Goal: Download file/media

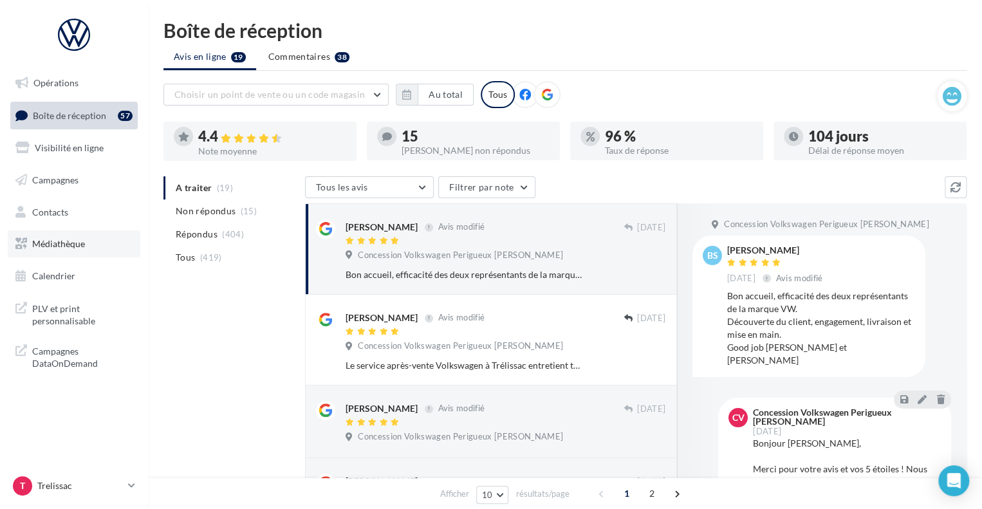
click at [69, 255] on link "Médiathèque" at bounding box center [74, 243] width 133 height 27
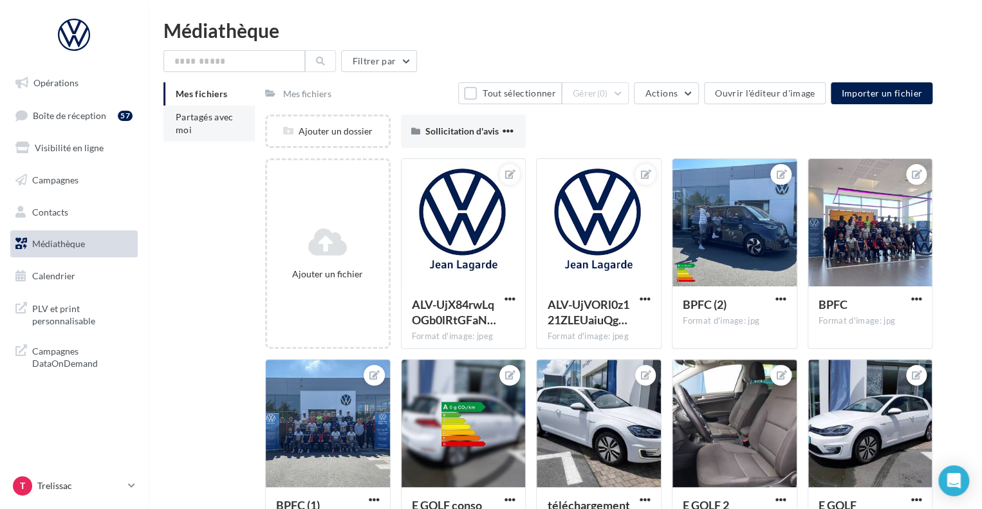
click at [189, 140] on li "Partagés avec moi" at bounding box center [208, 124] width 91 height 36
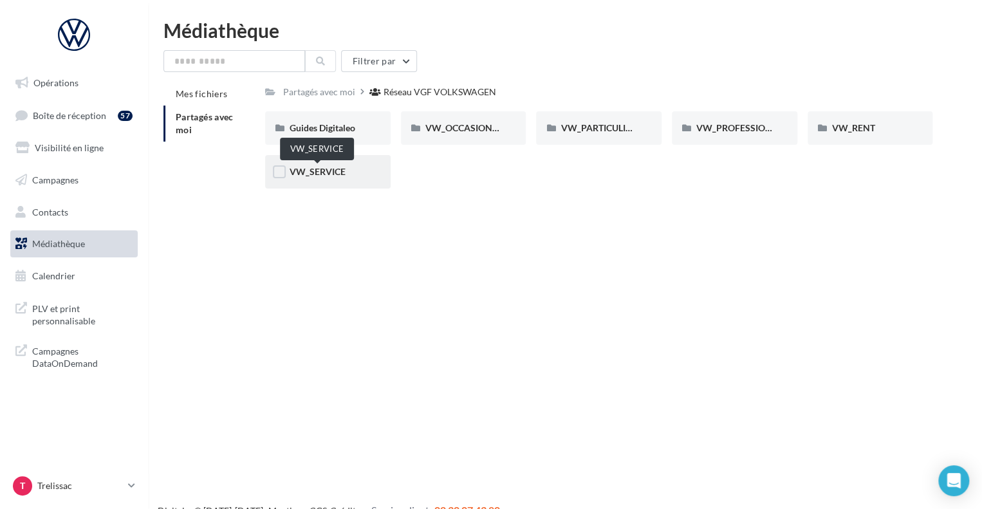
click at [332, 176] on span "VW_SERVICE" at bounding box center [318, 171] width 56 height 11
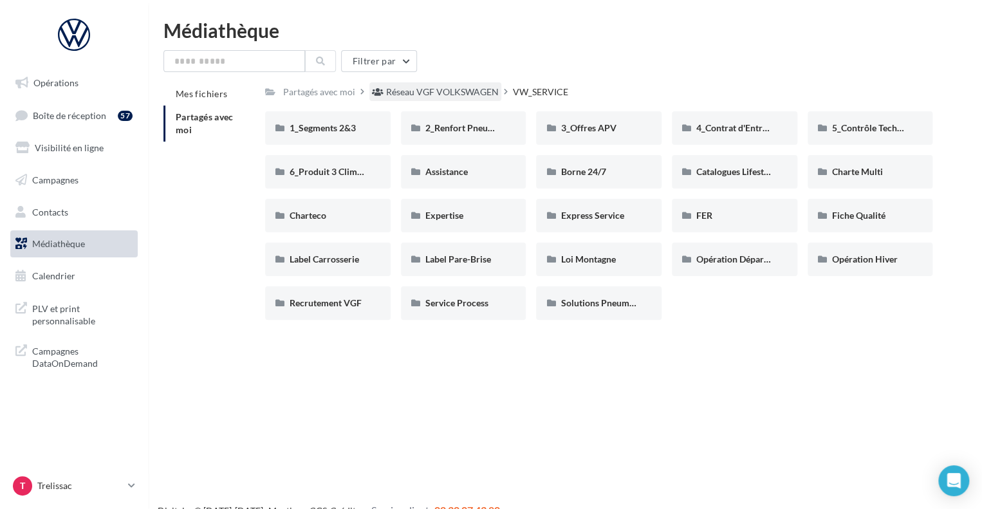
click at [417, 93] on div "Réseau VGF VOLKSWAGEN" at bounding box center [442, 92] width 113 height 13
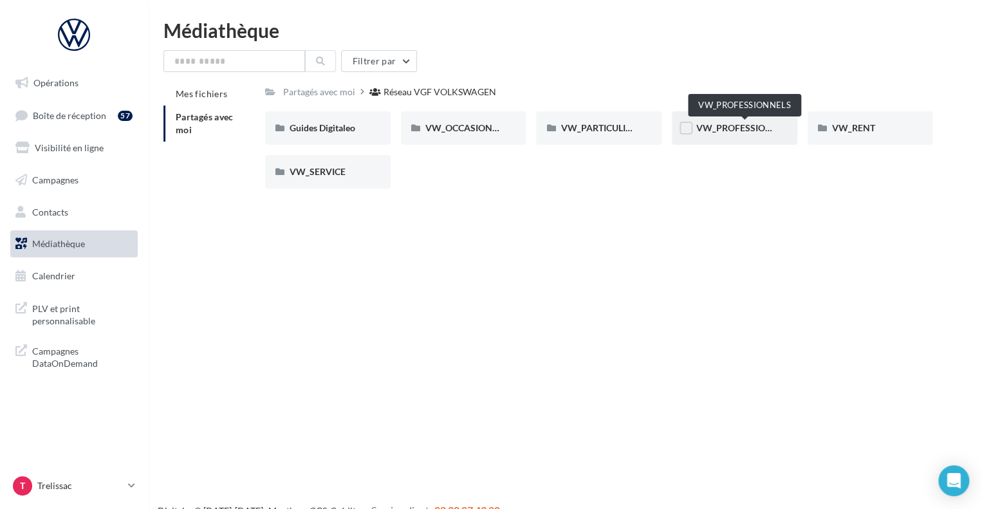
click at [732, 131] on span "VW_PROFESSIONNELS" at bounding box center [745, 127] width 98 height 11
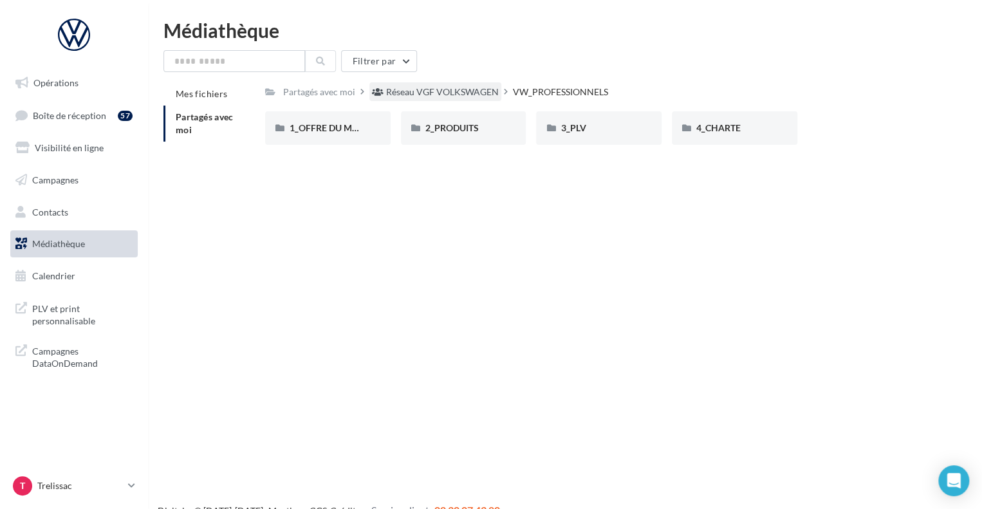
click at [434, 97] on div "Réseau VGF VOLKSWAGEN" at bounding box center [442, 92] width 113 height 13
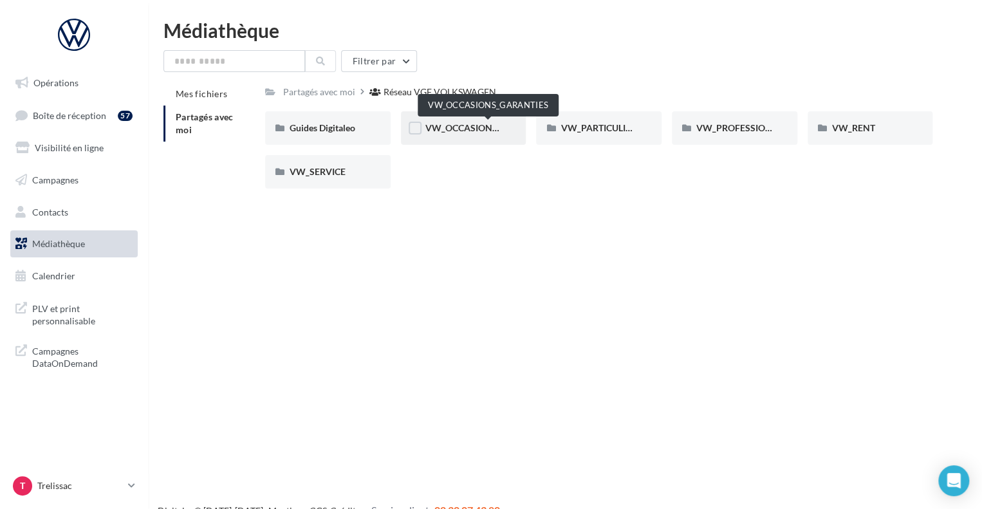
click at [456, 129] on span "VW_OCCASIONS_GARANTIES" at bounding box center [488, 127] width 126 height 11
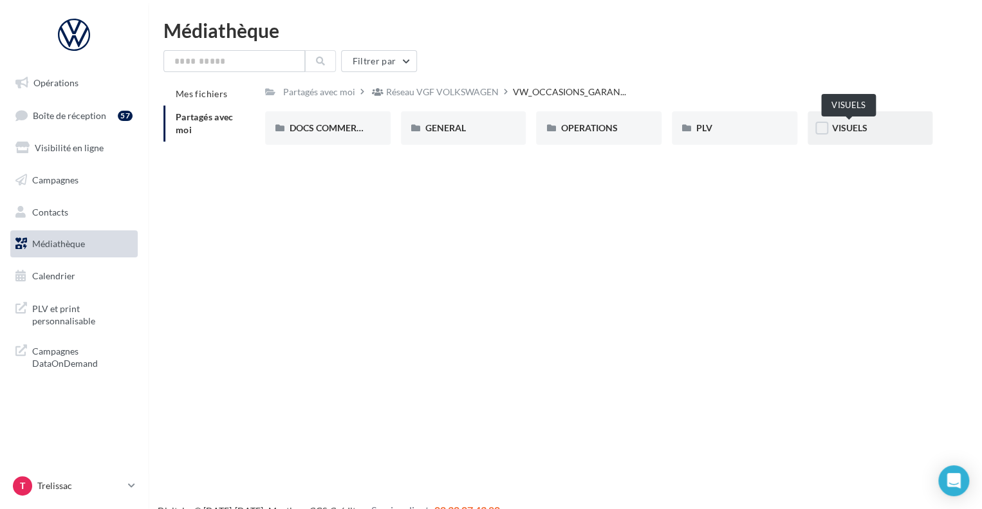
click at [852, 127] on span "VISUELS" at bounding box center [849, 127] width 35 height 11
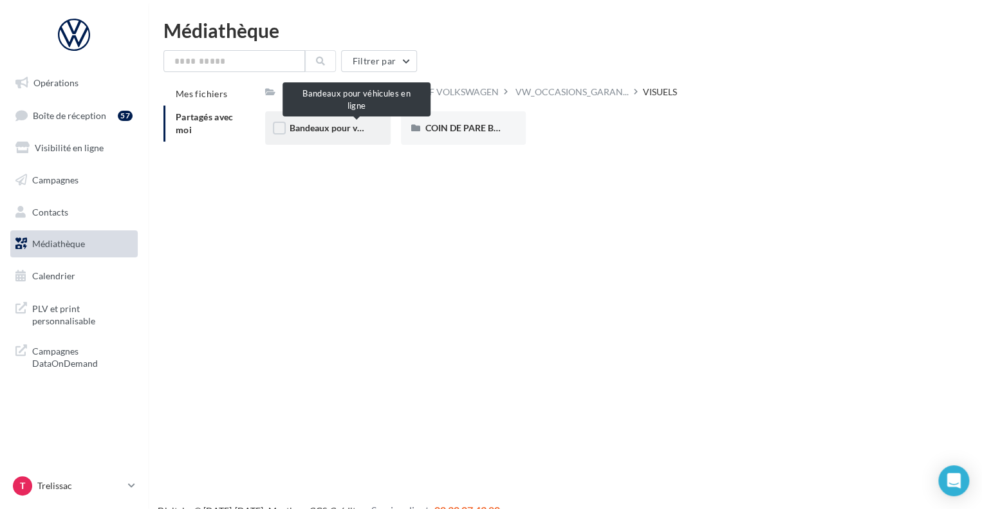
click at [328, 126] on span "Bandeaux pour véhicules en ligne" at bounding box center [356, 127] width 133 height 11
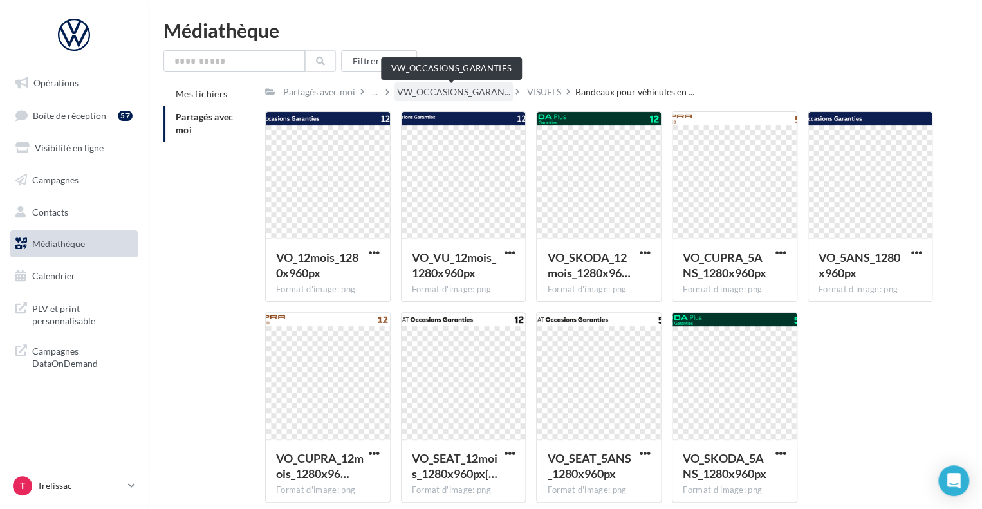
click at [425, 95] on span "VW_OCCASIONS_GARAN..." at bounding box center [453, 92] width 113 height 13
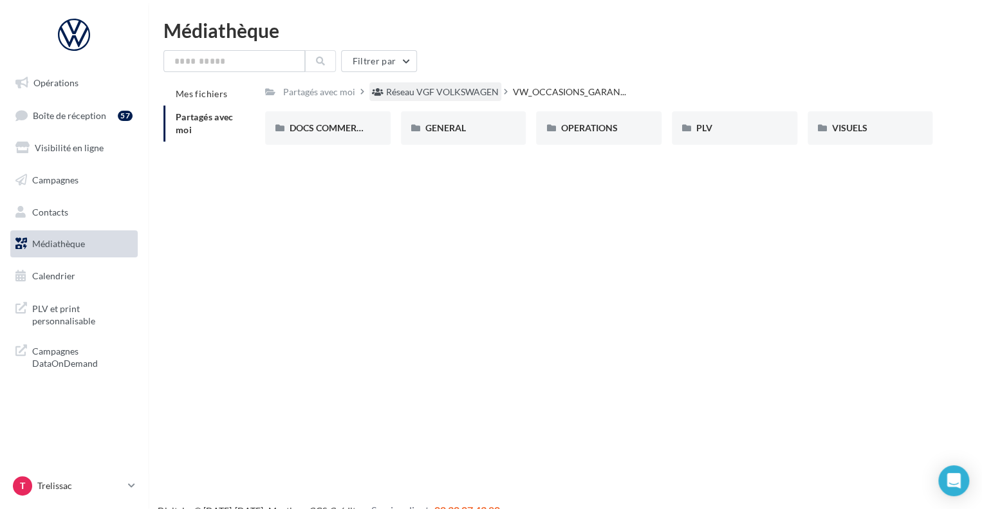
click at [441, 89] on div "Réseau VGF VOLKSWAGEN" at bounding box center [442, 92] width 113 height 13
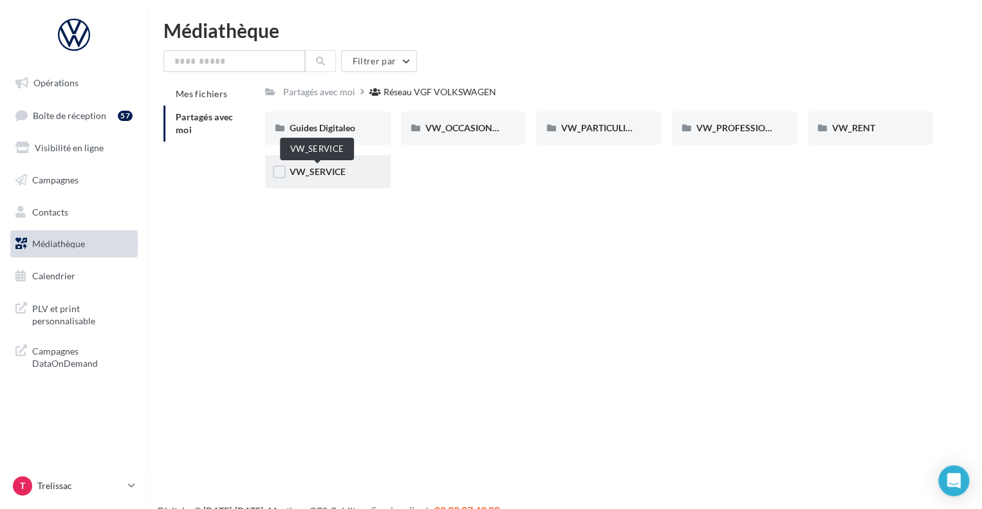
click at [342, 170] on span "VW_SERVICE" at bounding box center [318, 171] width 56 height 11
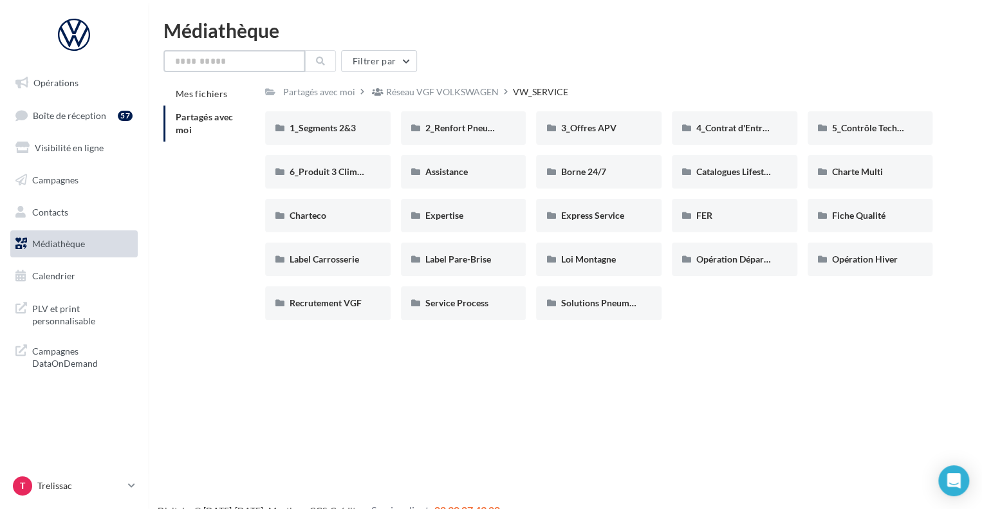
click at [275, 70] on input "text" at bounding box center [234, 61] width 142 height 22
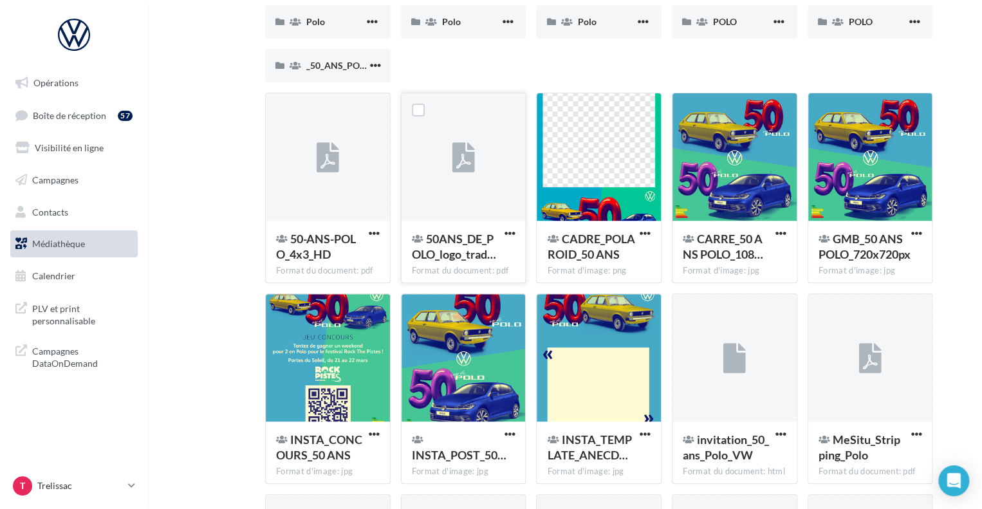
scroll to position [144, 0]
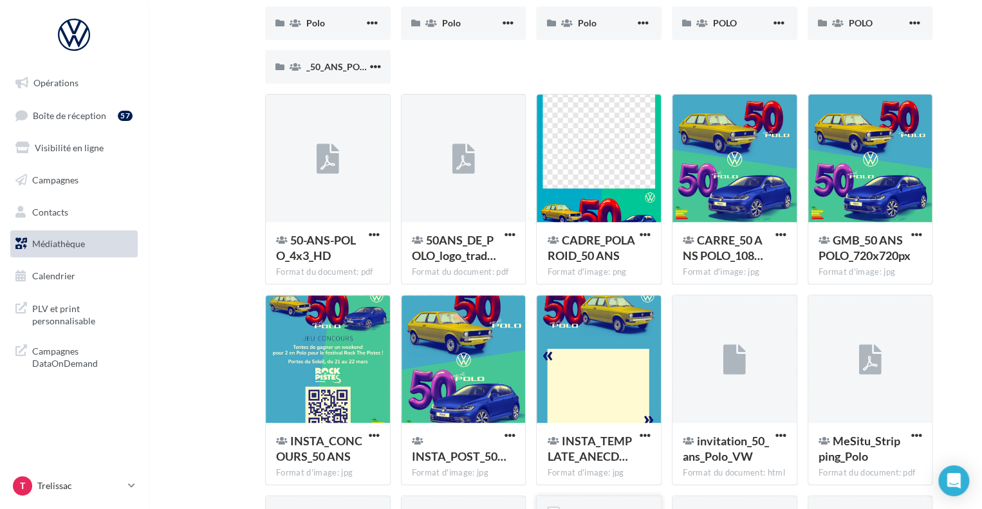
type input "****"
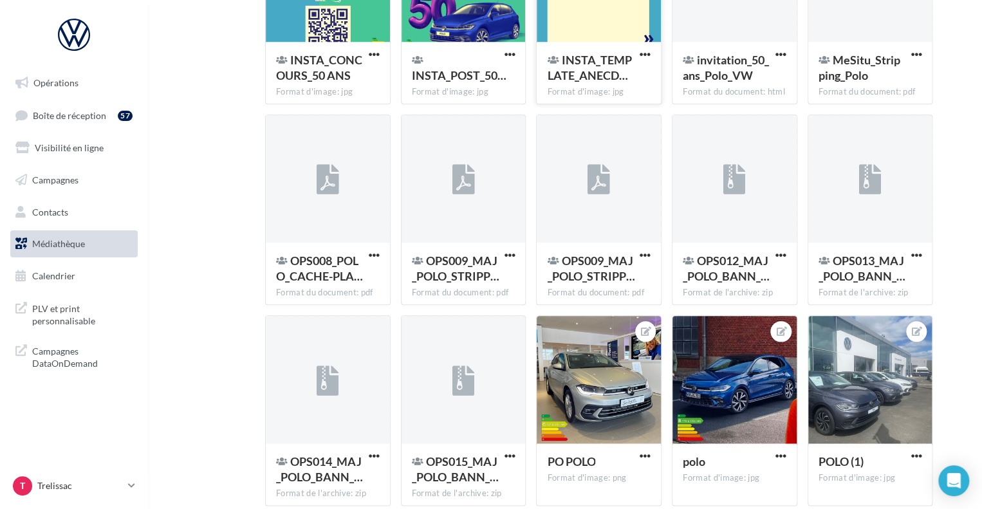
scroll to position [378, 0]
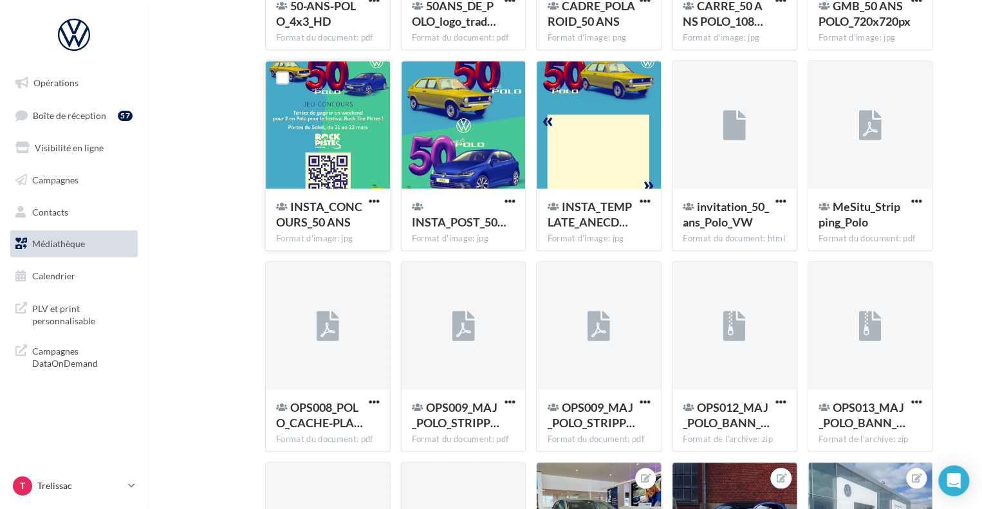
click at [362, 169] on div at bounding box center [328, 125] width 124 height 129
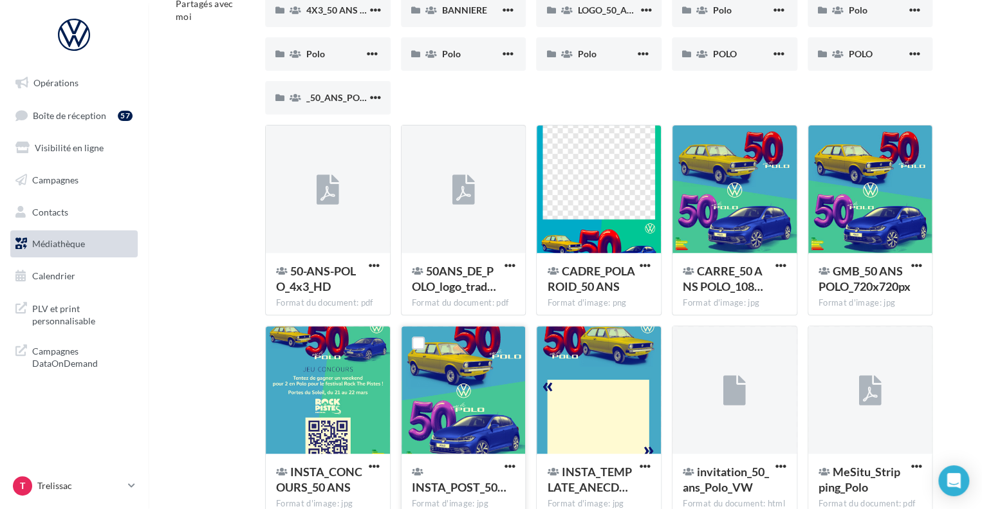
scroll to position [0, 0]
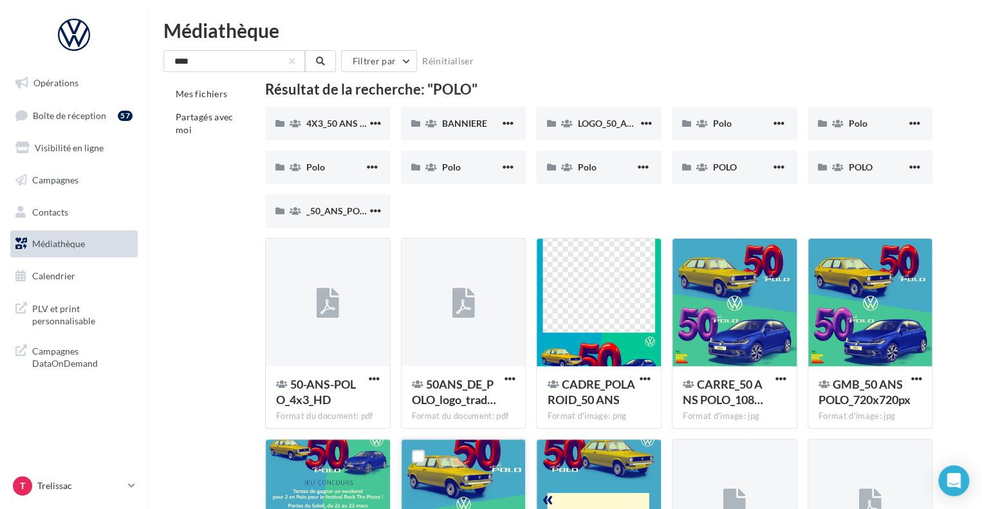
click at [403, 233] on div "4X3_50 ANS POLO 4X3_50 ANS POLO BANNIERE BANNIERE LOGO_50_ANS_POLO LOGO_50_ANS_…" at bounding box center [604, 172] width 678 height 131
click at [578, 169] on span "Polo" at bounding box center [586, 167] width 19 height 11
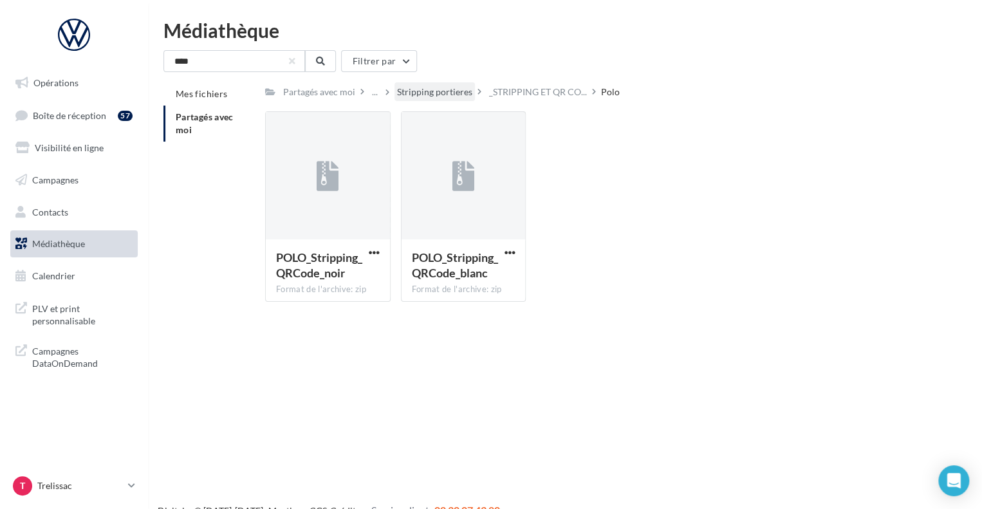
click at [438, 97] on div "Stripping portieres" at bounding box center [434, 92] width 75 height 13
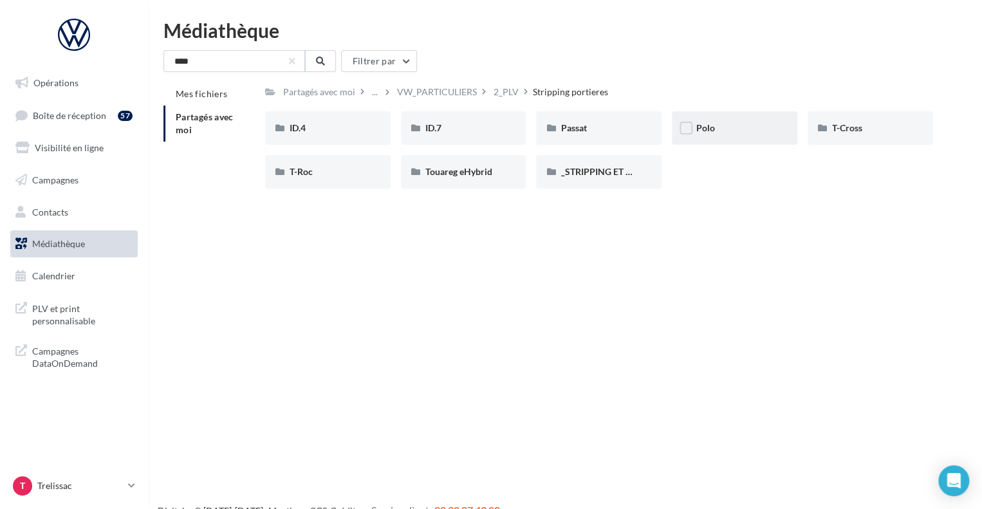
click at [716, 135] on div "Polo" at bounding box center [734, 127] width 125 height 33
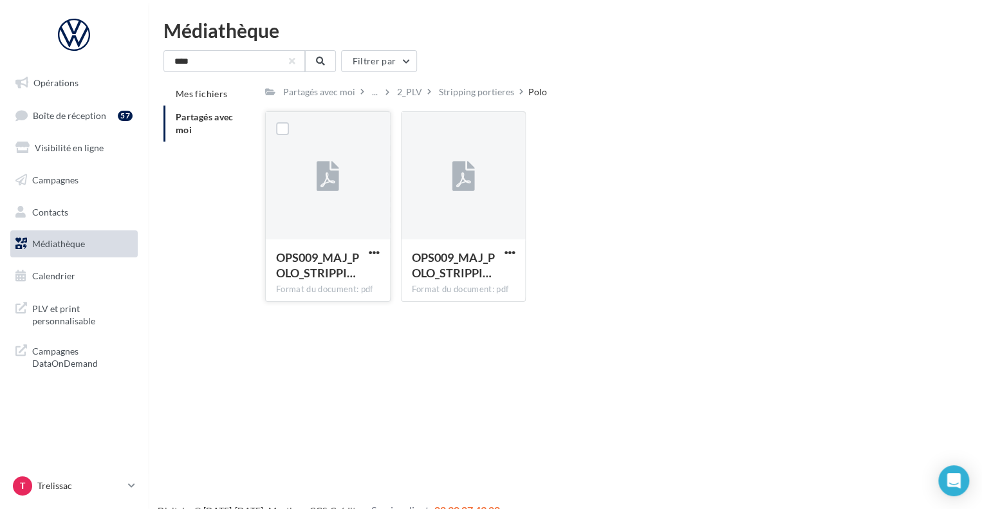
click at [354, 174] on div at bounding box center [328, 176] width 124 height 129
click at [412, 98] on div "2_PLV" at bounding box center [409, 92] width 25 height 13
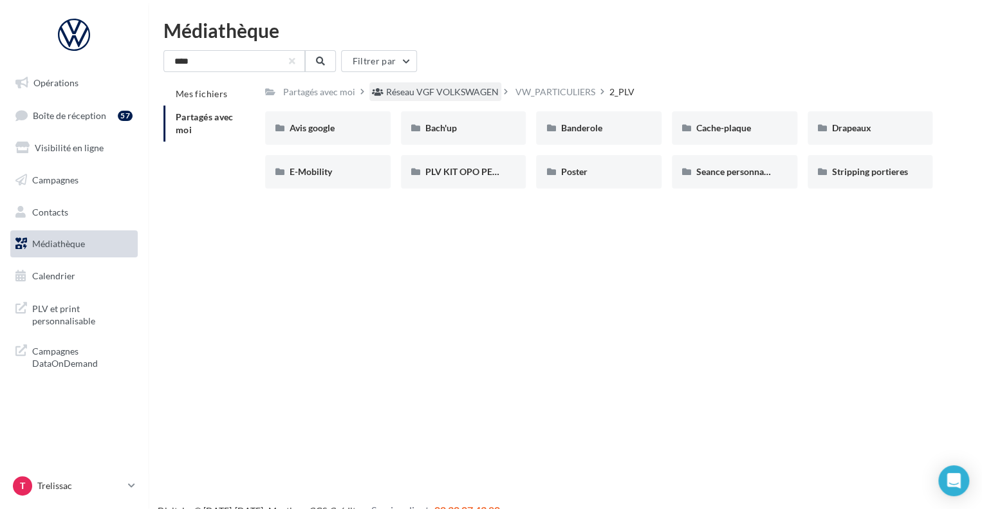
click at [486, 92] on div "Réseau VGF VOLKSWAGEN" at bounding box center [442, 92] width 113 height 13
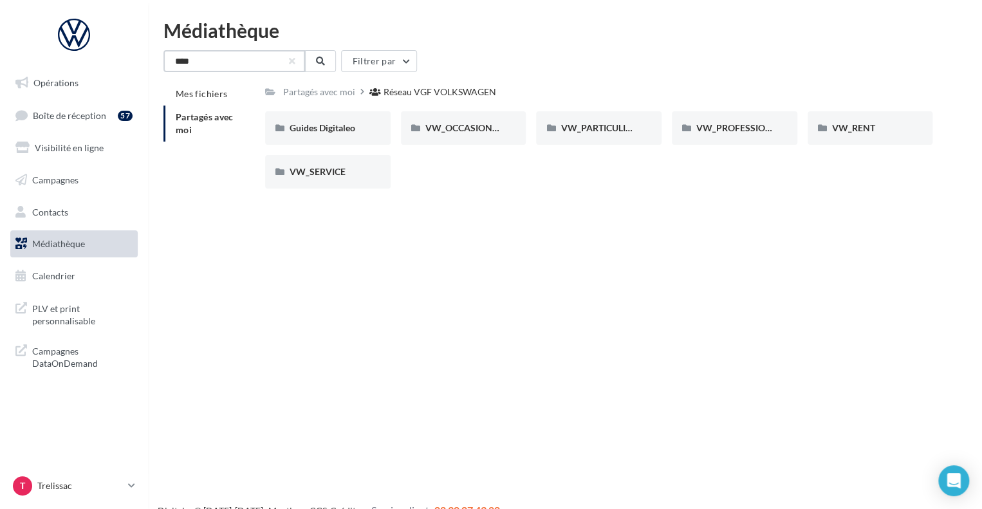
click at [253, 64] on input "****" at bounding box center [234, 61] width 142 height 22
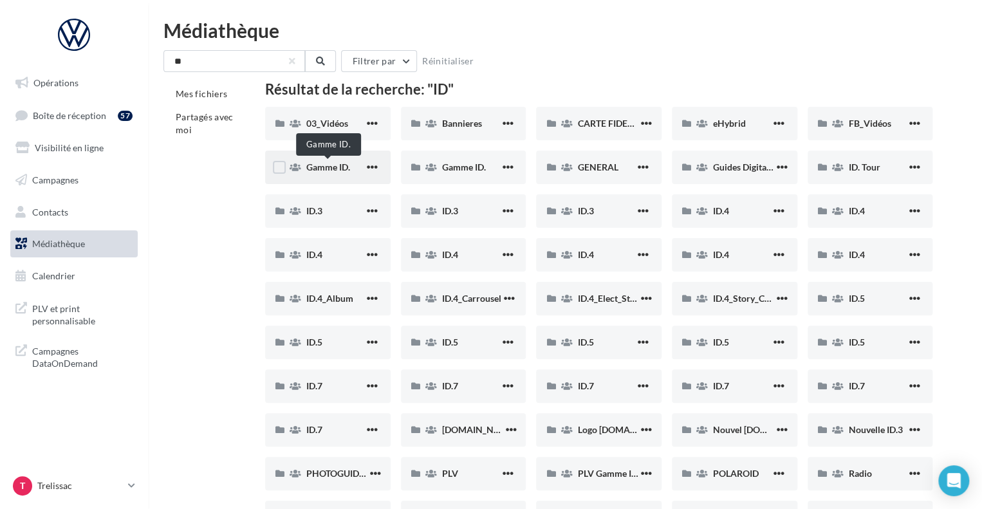
click at [349, 170] on span "Gamme ID." at bounding box center [328, 167] width 44 height 11
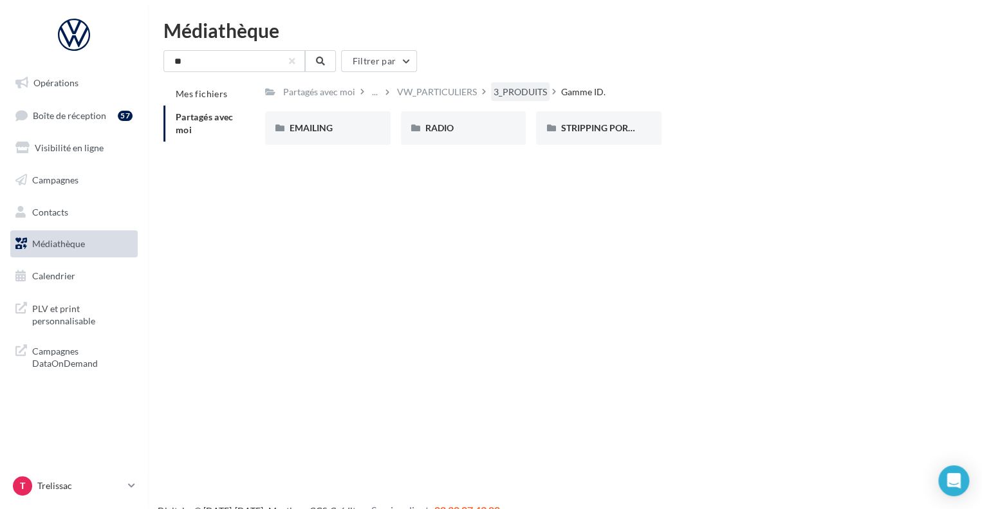
click at [506, 98] on div "3_PRODUITS" at bounding box center [520, 92] width 53 height 13
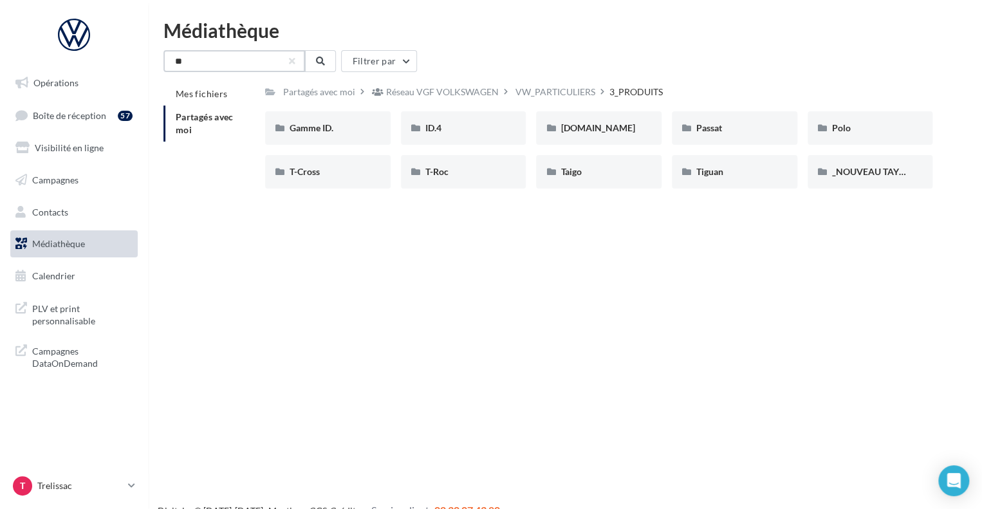
click at [231, 60] on input "**" at bounding box center [234, 61] width 142 height 22
click at [479, 118] on div "ID.4" at bounding box center [463, 127] width 125 height 33
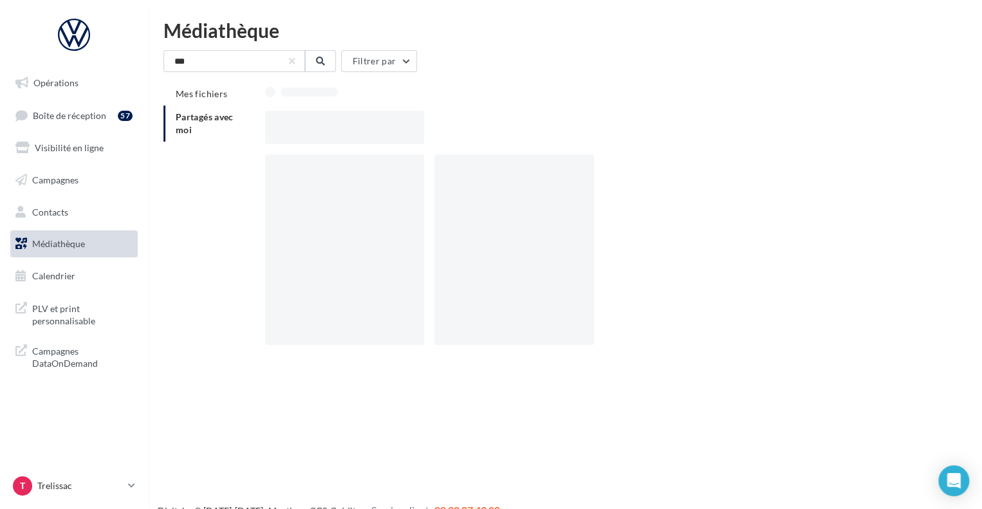
click at [479, 118] on div at bounding box center [604, 127] width 678 height 33
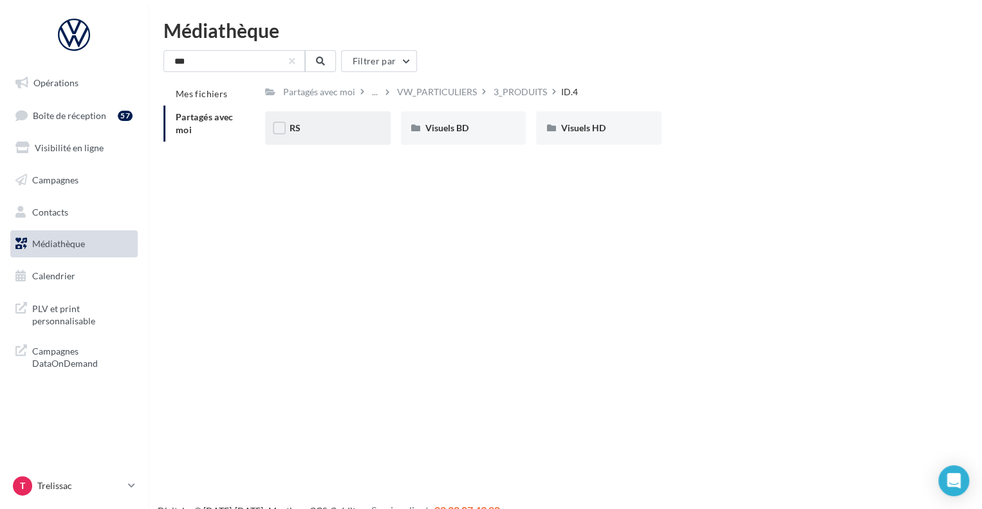
click at [324, 128] on div "RS" at bounding box center [328, 128] width 77 height 13
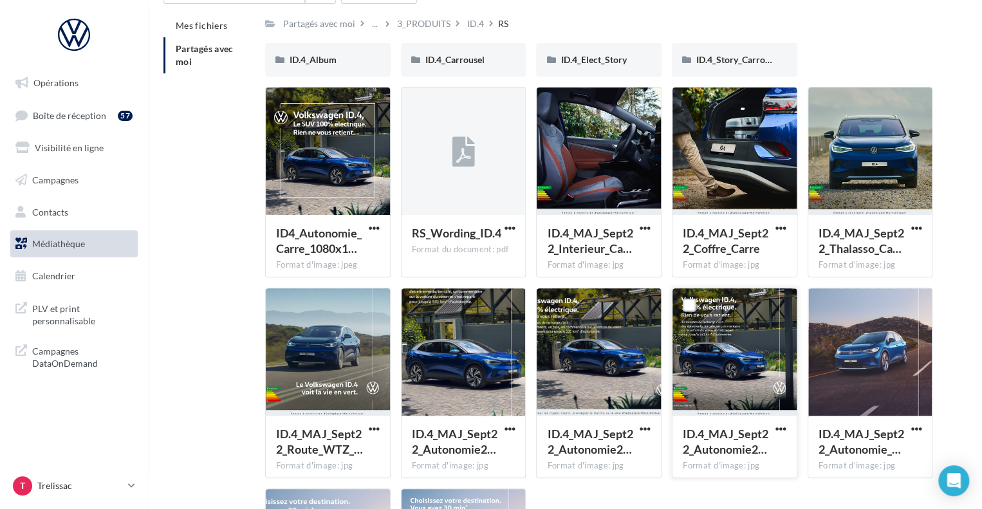
scroll to position [66, 0]
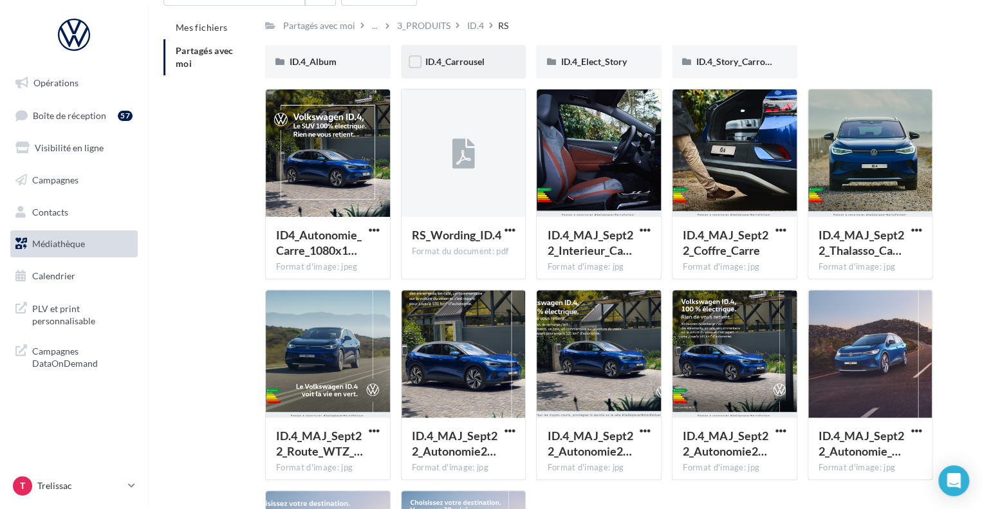
click at [502, 62] on div "ID.4_Carrousel" at bounding box center [463, 61] width 125 height 33
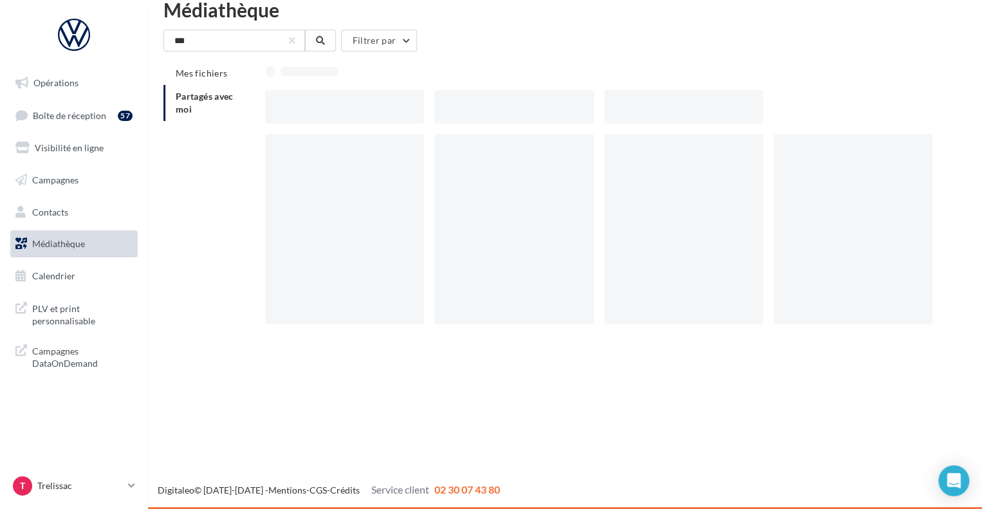
scroll to position [21, 0]
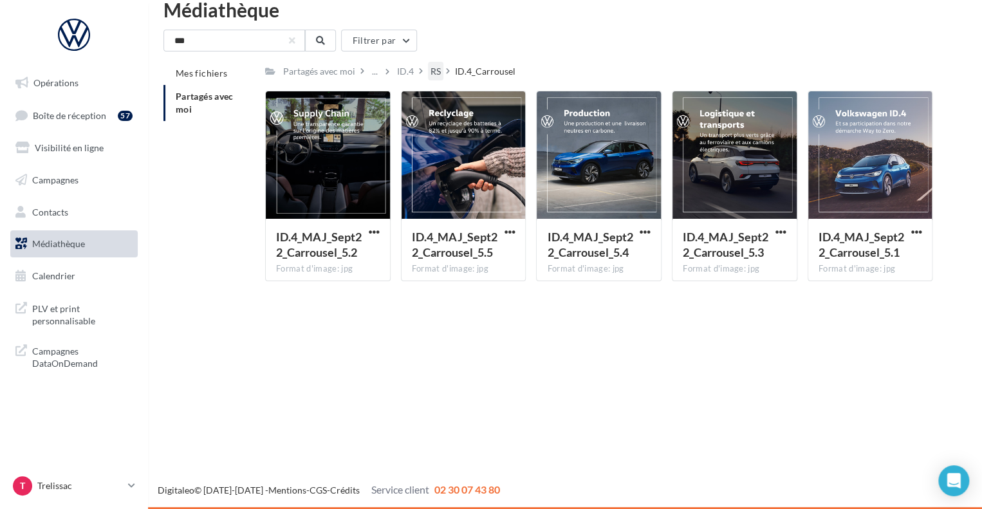
click at [430, 66] on div "RS" at bounding box center [435, 71] width 10 height 13
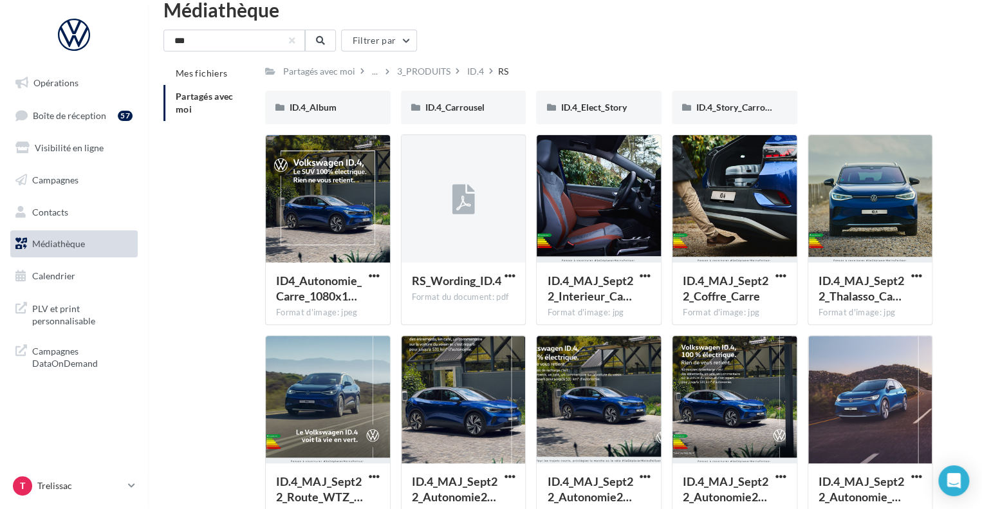
scroll to position [66, 0]
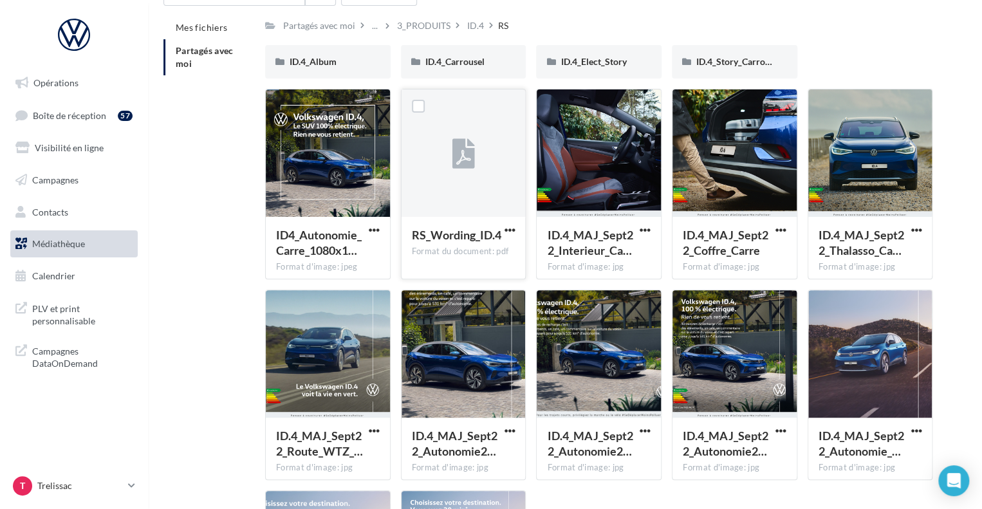
click at [492, 163] on div at bounding box center [464, 153] width 124 height 129
click at [513, 203] on div at bounding box center [464, 153] width 124 height 129
click at [901, 382] on div at bounding box center [870, 354] width 124 height 129
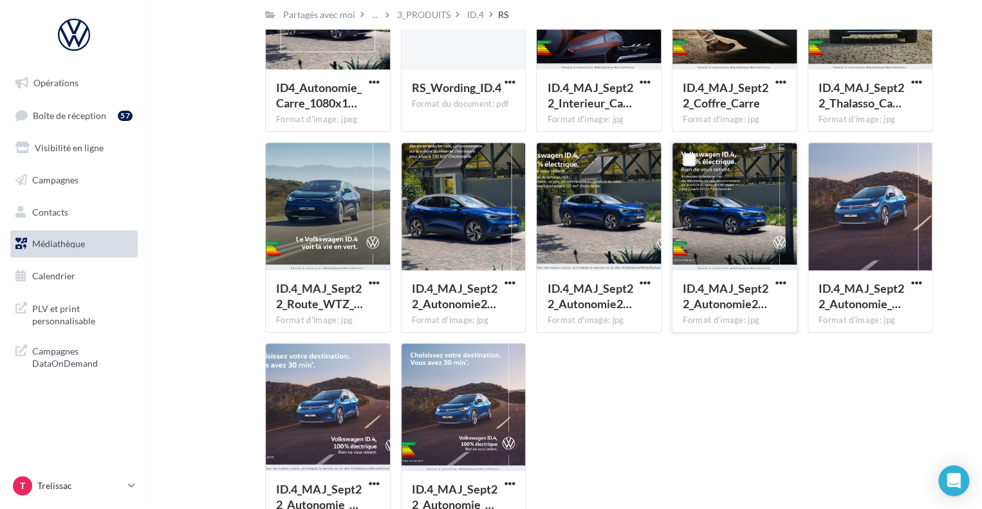
scroll to position [214, 0]
click at [899, 198] on div at bounding box center [870, 206] width 124 height 129
click at [919, 285] on span "button" at bounding box center [916, 282] width 11 height 11
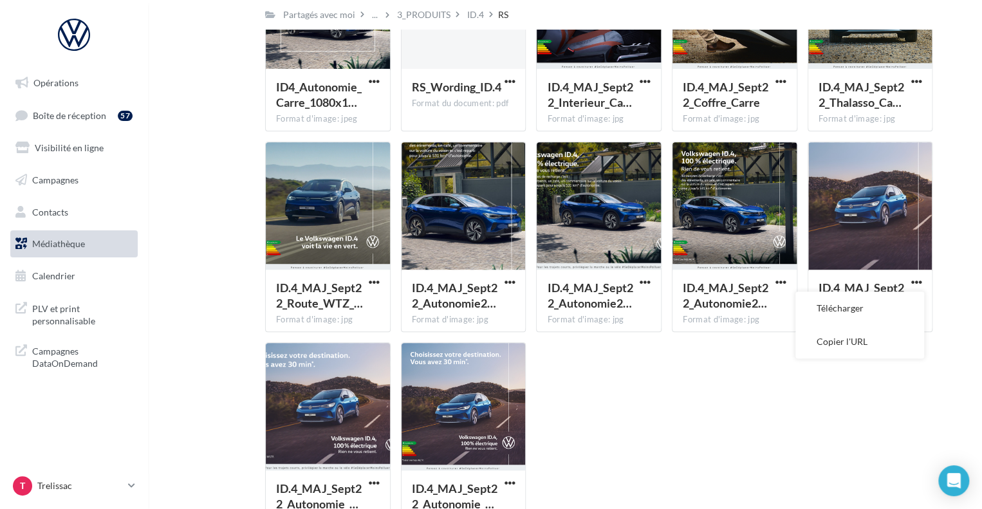
scroll to position [0, 0]
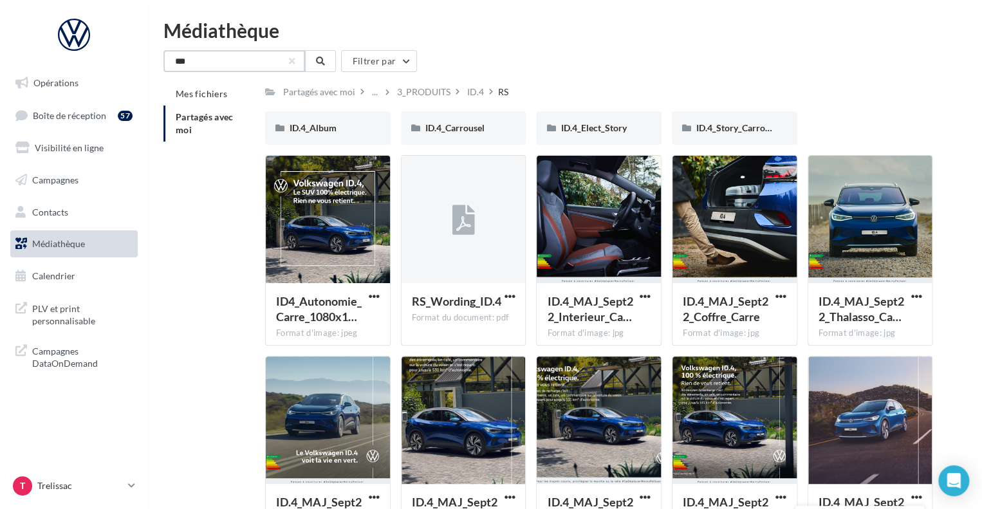
click at [294, 68] on input "**" at bounding box center [234, 61] width 142 height 22
click at [252, 62] on input "**" at bounding box center [234, 61] width 142 height 22
type input "*"
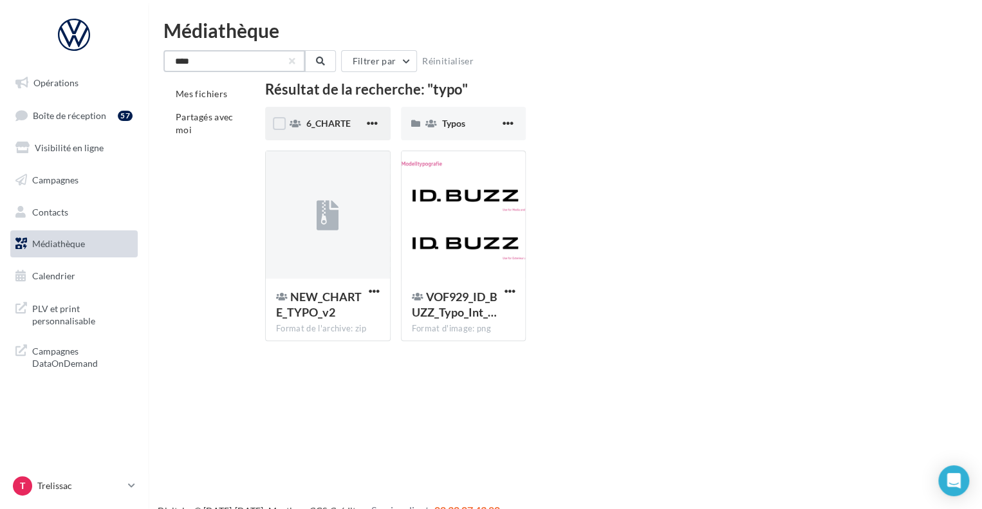
type input "****"
click at [319, 130] on div "6_CHARTE" at bounding box center [327, 123] width 125 height 33
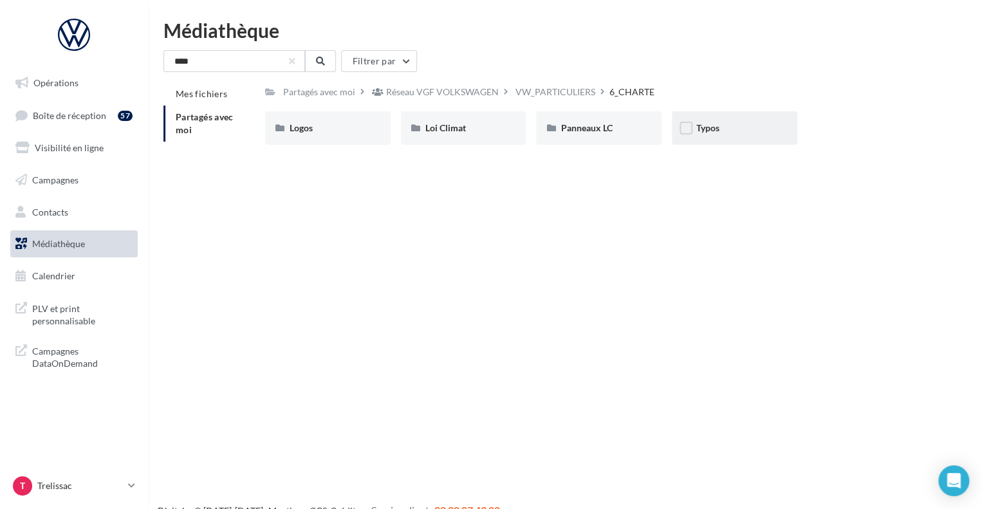
click at [712, 119] on div "Typos" at bounding box center [734, 127] width 125 height 33
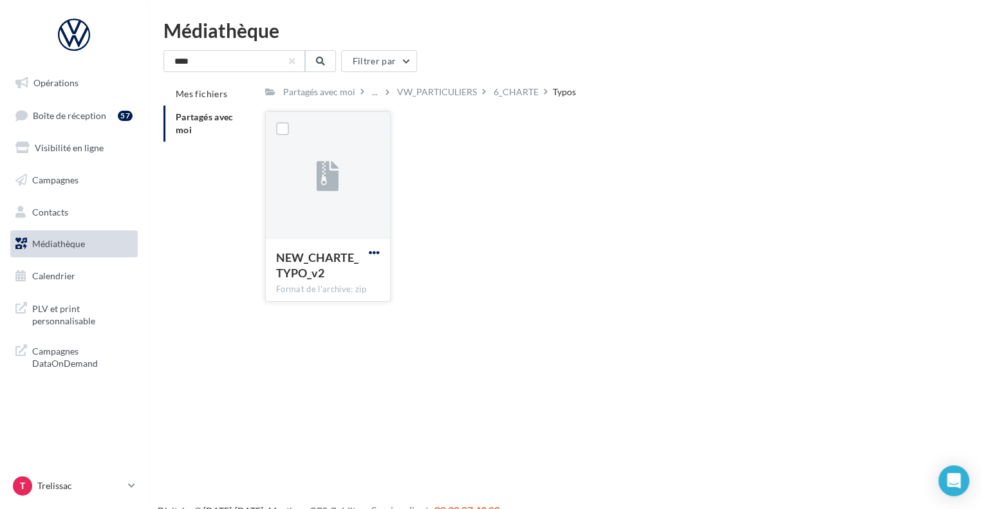
click at [378, 250] on span "button" at bounding box center [374, 252] width 11 height 11
click at [356, 284] on button "Télécharger" at bounding box center [318, 277] width 129 height 33
click at [517, 92] on div "6_CHARTE" at bounding box center [516, 92] width 45 height 13
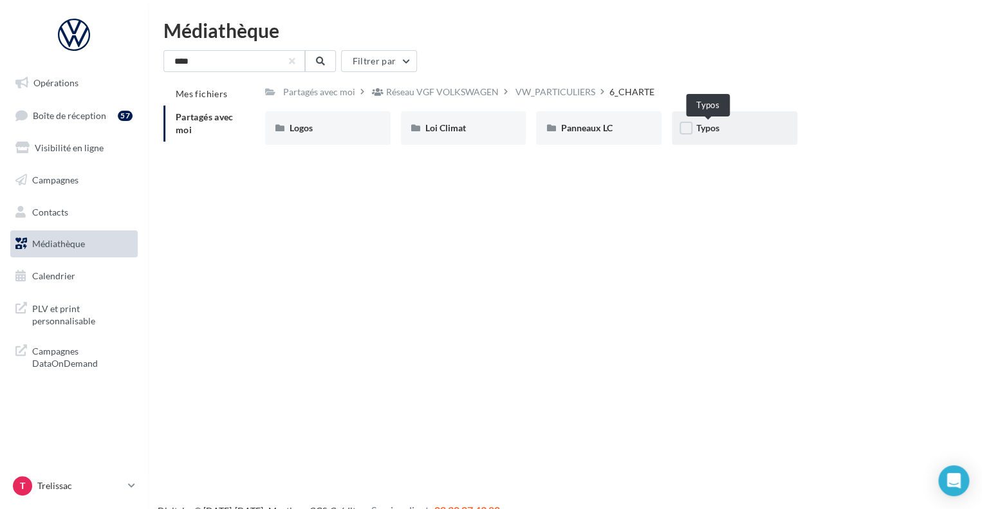
click at [706, 128] on span "Typos" at bounding box center [707, 127] width 23 height 11
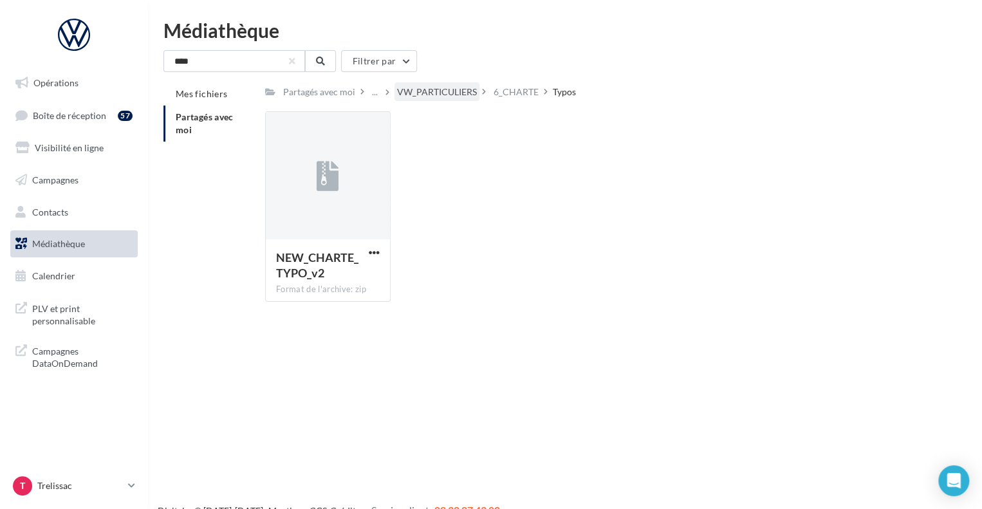
click at [463, 94] on div "VW_PARTICULIERS" at bounding box center [437, 92] width 80 height 13
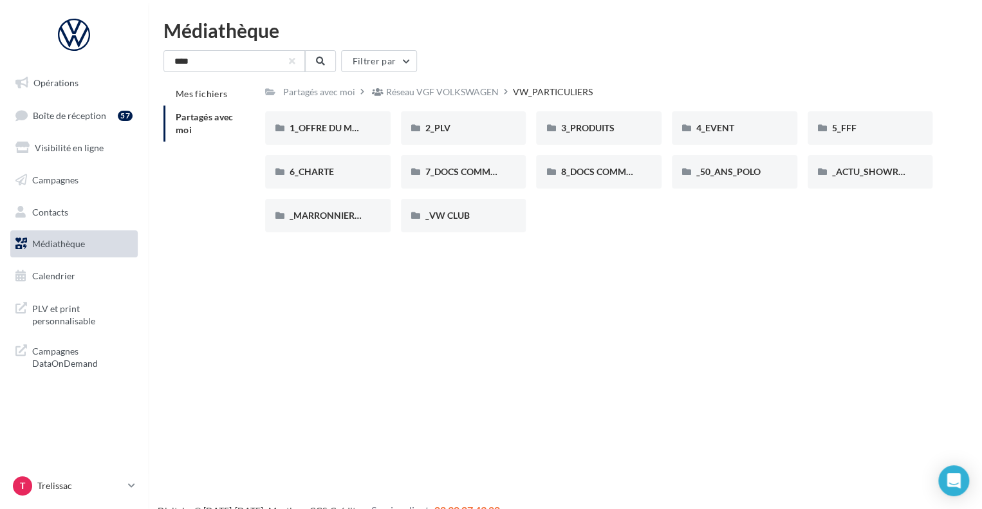
click at [335, 104] on div "Partagés avec moi Réseau VGF VOLKSWAGEN VW_PARTICULIERS Rs Partagé par Réseau V…" at bounding box center [598, 162] width 667 height 160
click at [227, 60] on input "****" at bounding box center [234, 61] width 142 height 22
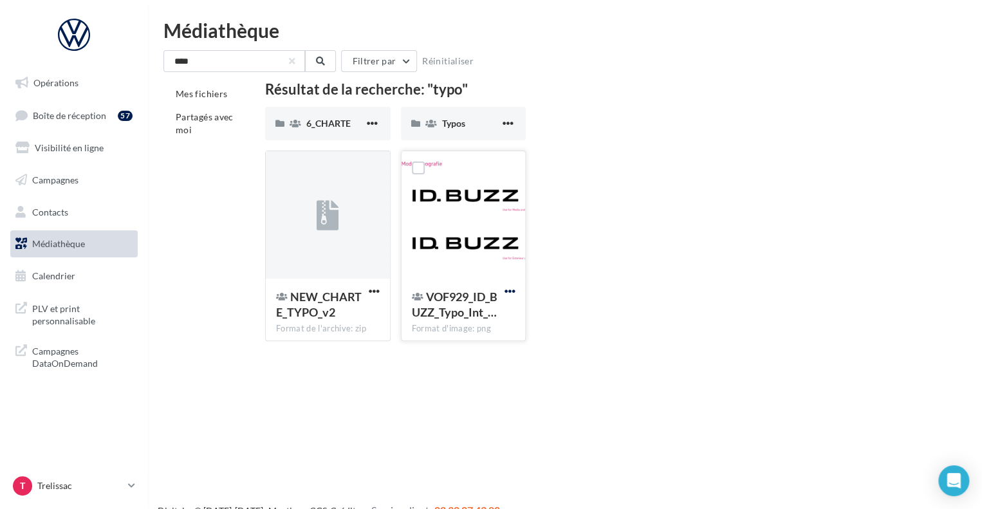
click at [510, 293] on span "button" at bounding box center [509, 291] width 11 height 11
click at [483, 332] on button "Télécharger" at bounding box center [453, 317] width 129 height 33
click at [448, 124] on span "Typos" at bounding box center [453, 123] width 23 height 11
